Goal: Task Accomplishment & Management: Use online tool/utility

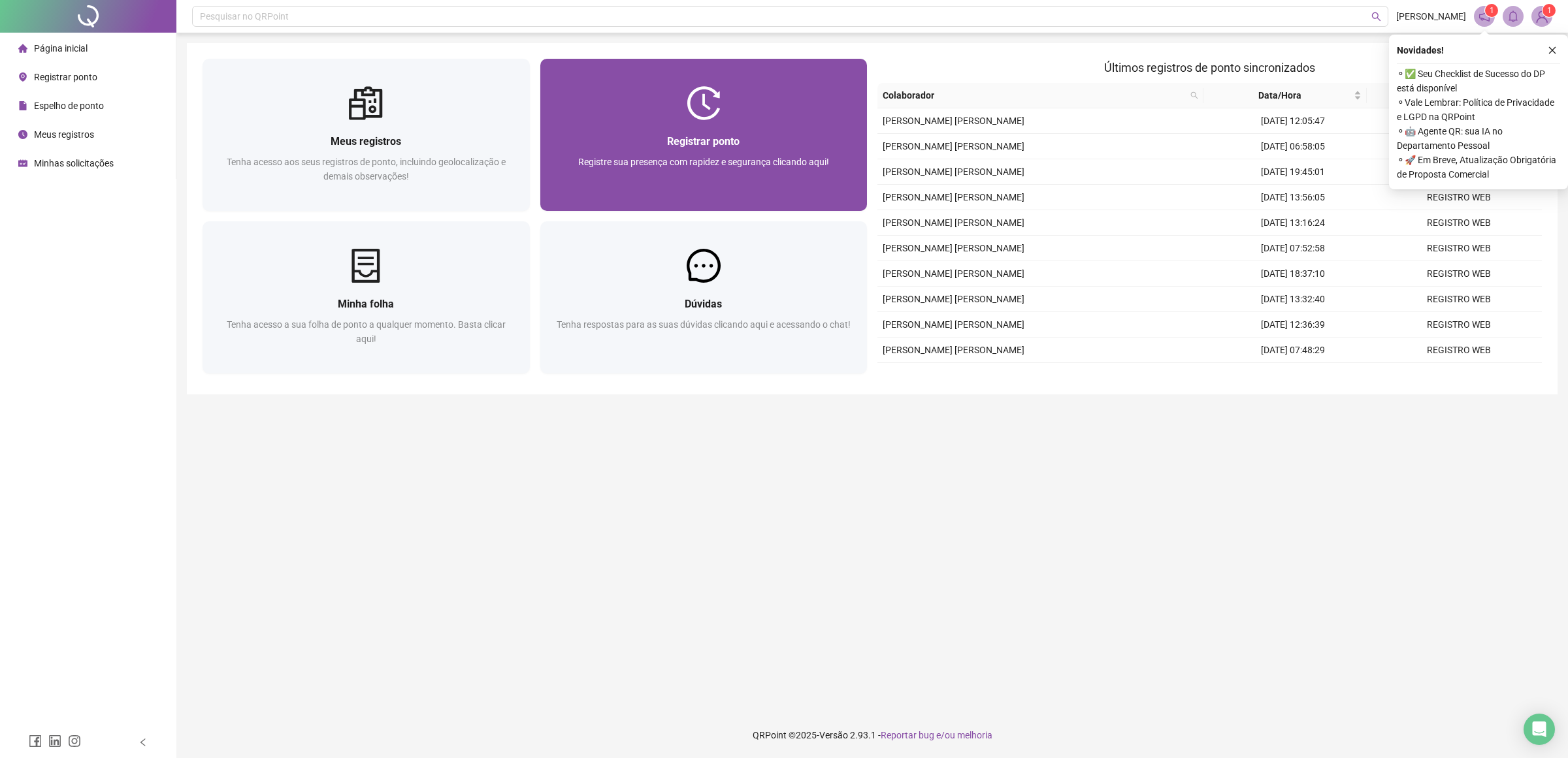
click at [744, 139] on div "Registrar ponto" at bounding box center [704, 141] width 296 height 17
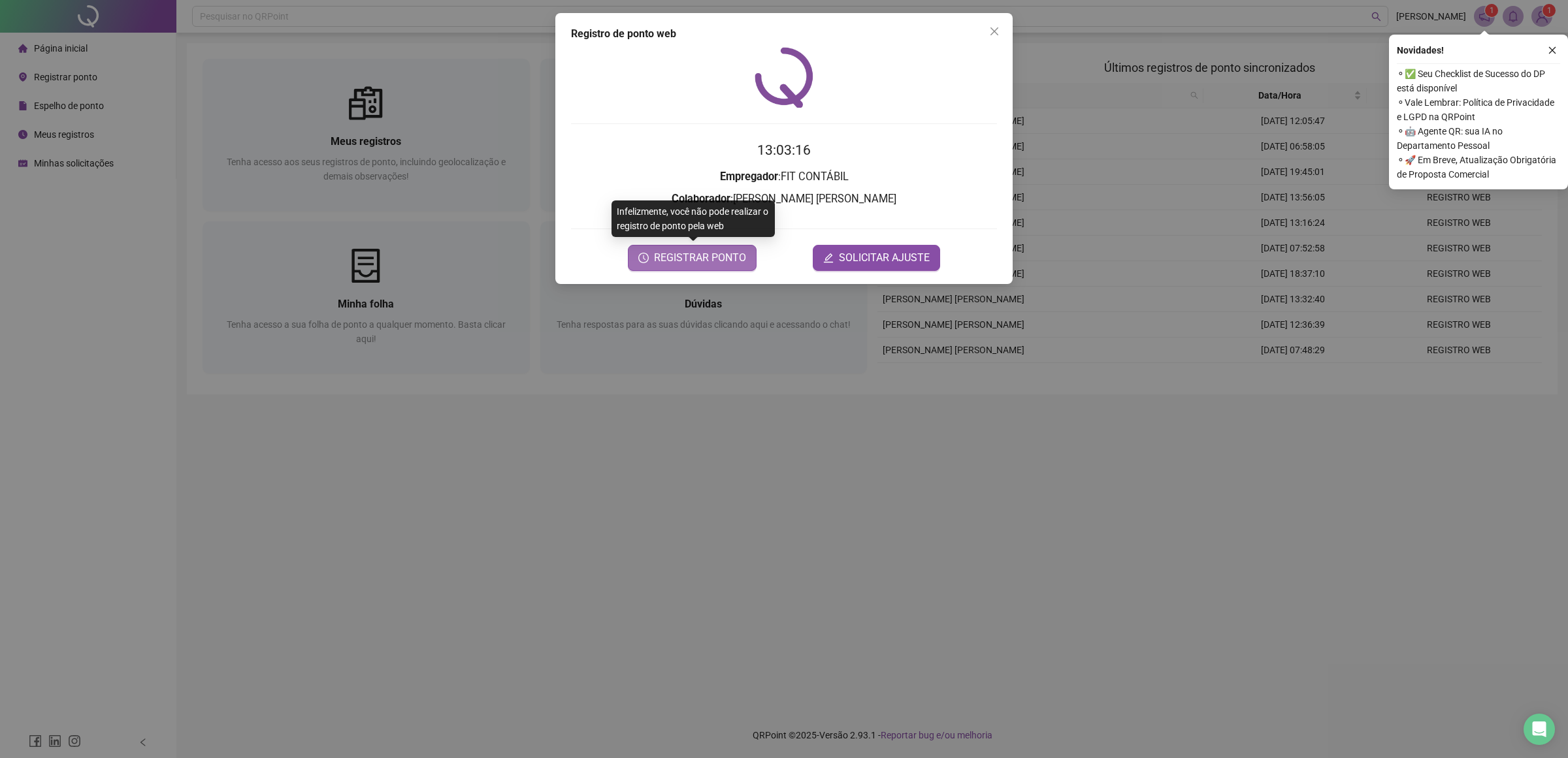
click at [723, 254] on span "REGISTRAR PONTO" at bounding box center [700, 258] width 92 height 16
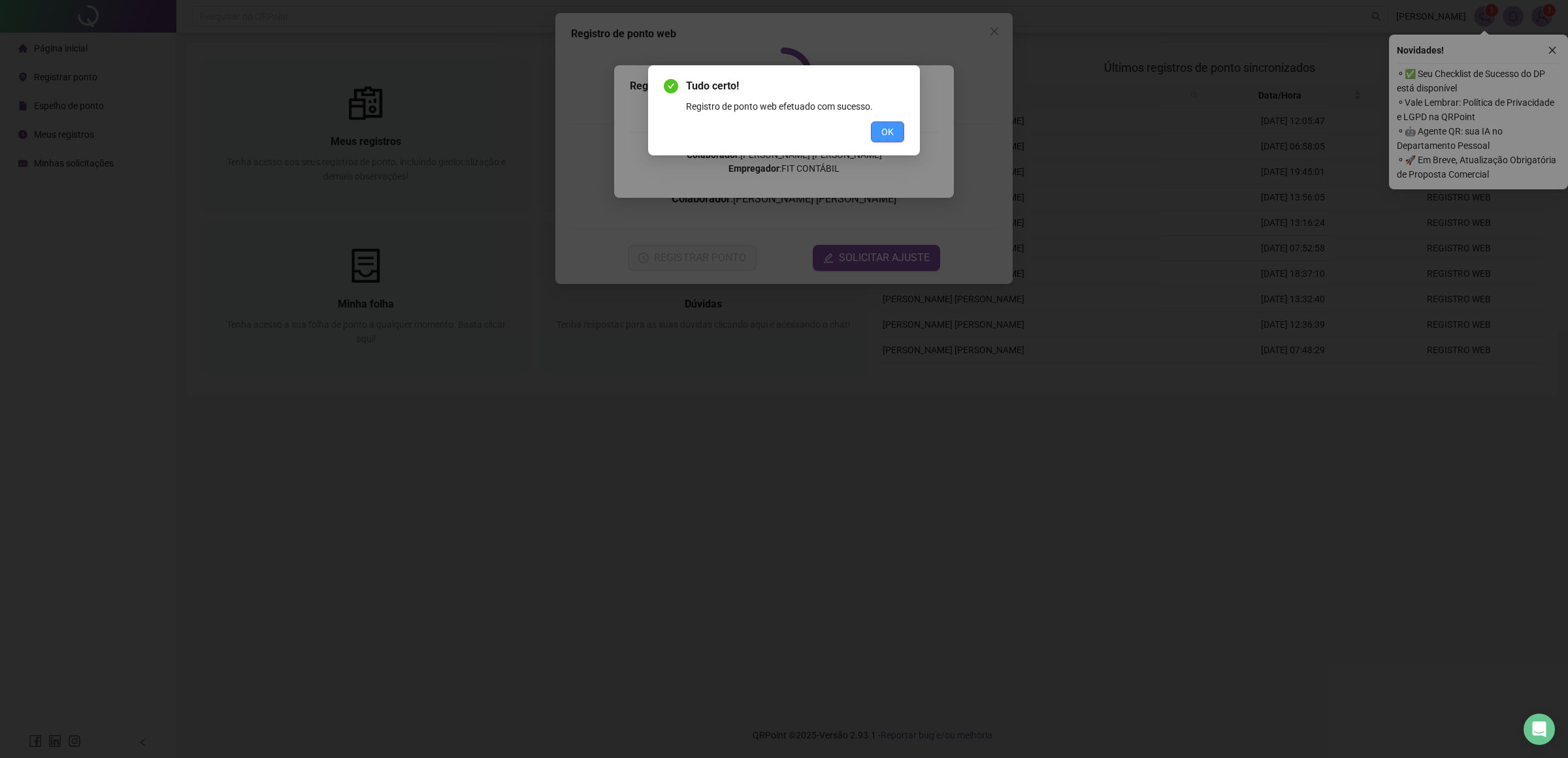
click at [875, 126] on button "OK" at bounding box center [887, 131] width 33 height 21
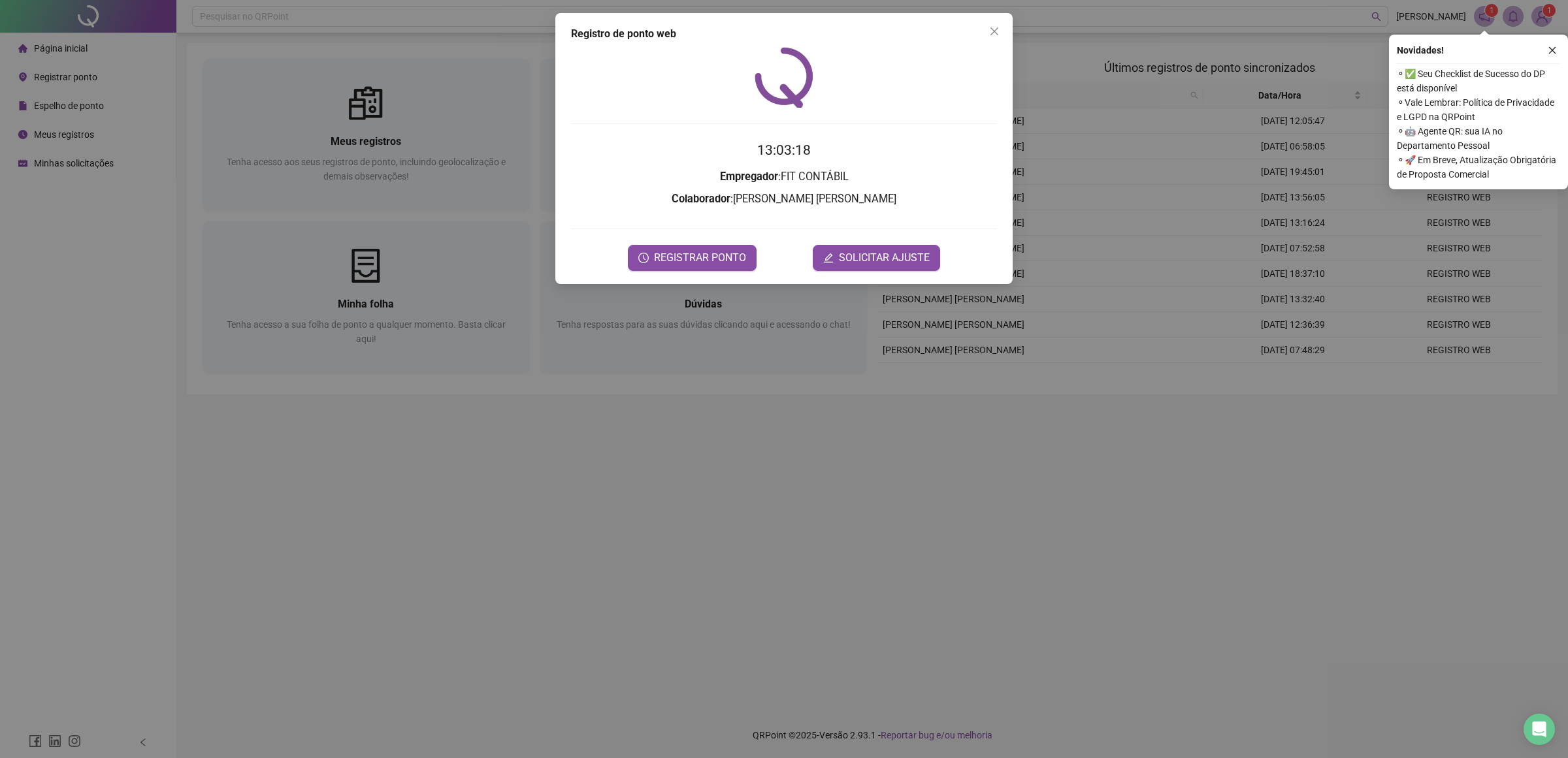
click at [988, 31] on span "Close" at bounding box center [994, 31] width 21 height 11
